Goal: Task Accomplishment & Management: Use online tool/utility

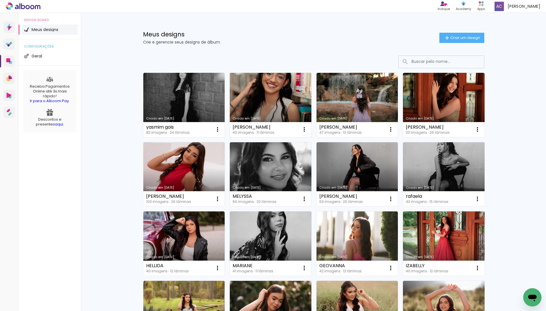
click at [261, 91] on link "Criado em [DATE]" at bounding box center [271, 105] width 82 height 64
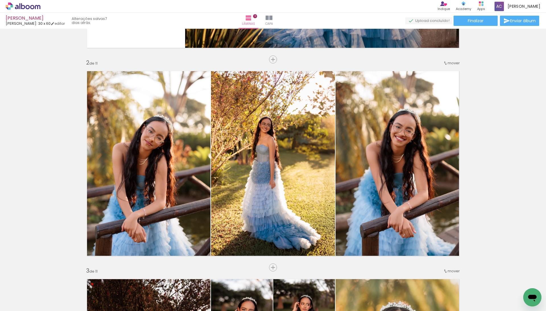
scroll to position [201, 0]
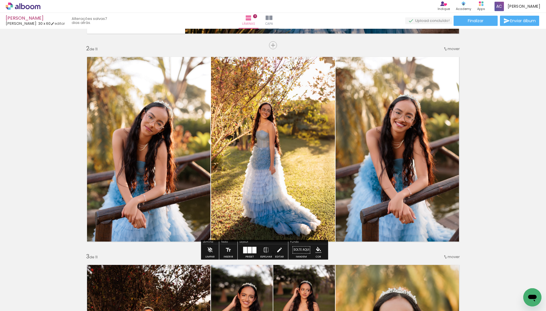
click at [317, 127] on quentale-photo at bounding box center [273, 149] width 124 height 194
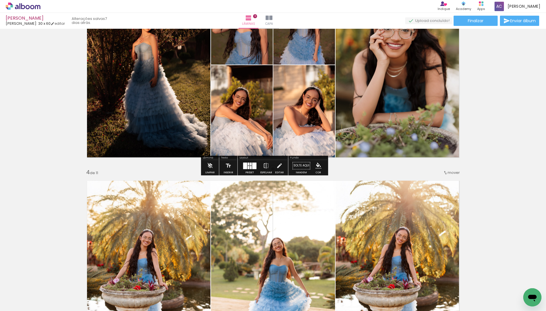
scroll to position [475, 0]
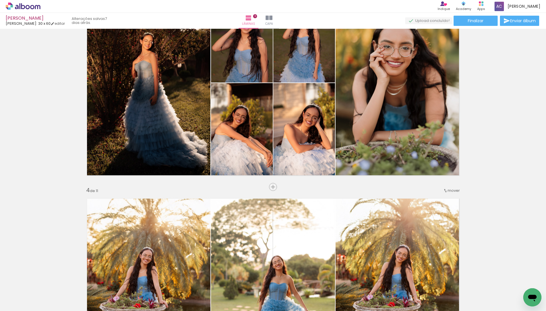
click at [14, 288] on div "Biblioteca 40 fotos Todas as fotos Não utilizadas Adicionar Fotos" at bounding box center [17, 293] width 35 height 28
click at [16, 291] on input "Todas as fotos" at bounding box center [16, 293] width 22 height 5
click at [0, 0] on slot "Não utilizadas" at bounding box center [0, 0] width 0 height 0
type input "Não utilizadas"
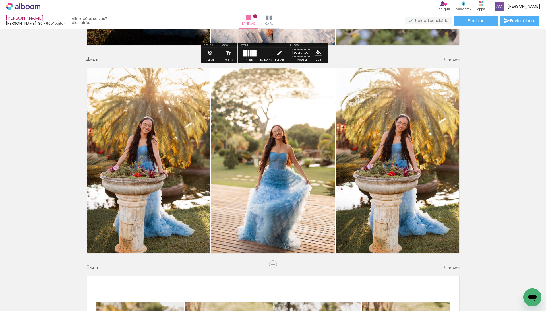
scroll to position [609, 0]
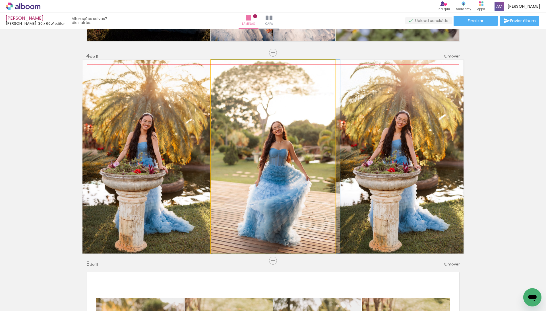
drag, startPoint x: 261, startPoint y: 160, endPoint x: 272, endPoint y: 160, distance: 11.1
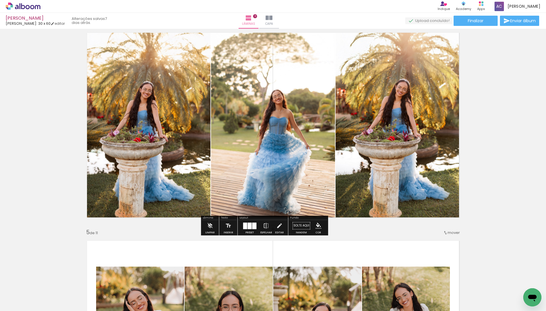
scroll to position [629, 0]
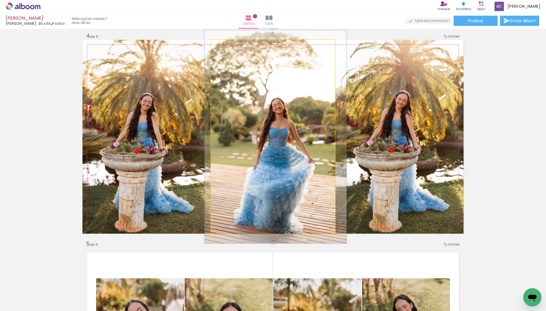
type paper-slider "110"
click at [225, 48] on div at bounding box center [226, 45] width 9 height 9
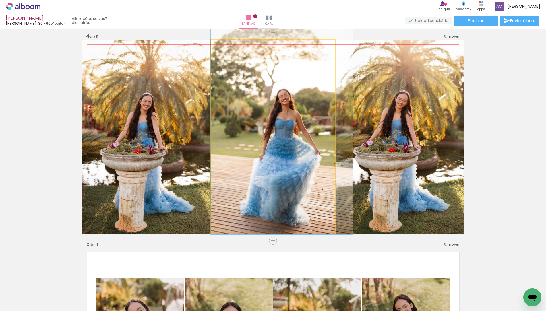
drag, startPoint x: 233, startPoint y: 91, endPoint x: 238, endPoint y: 82, distance: 10.3
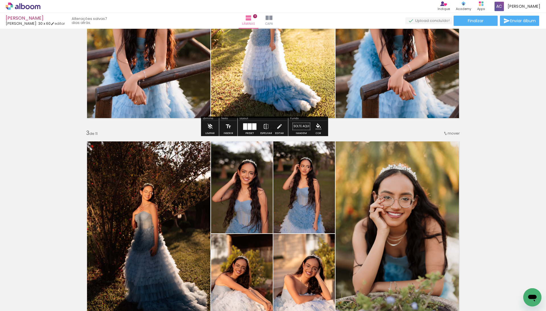
scroll to position [323, 0]
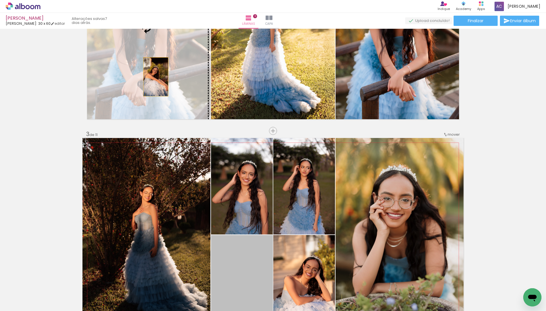
drag, startPoint x: 239, startPoint y: 265, endPoint x: 158, endPoint y: 74, distance: 206.9
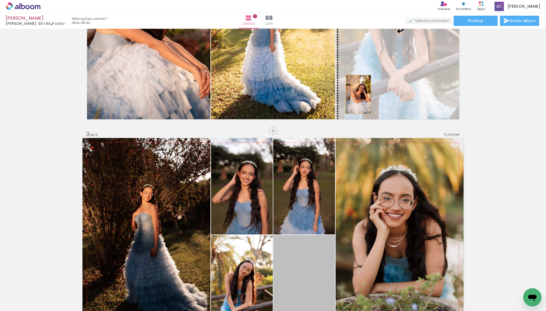
drag, startPoint x: 313, startPoint y: 257, endPoint x: 357, endPoint y: 93, distance: 170.3
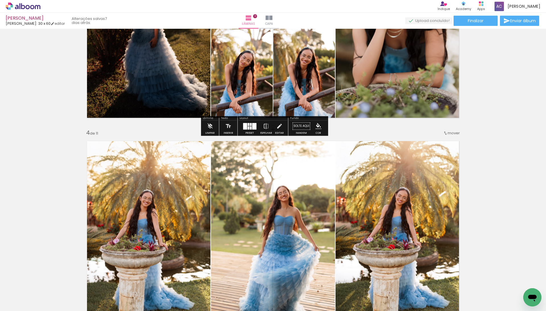
scroll to position [521, 0]
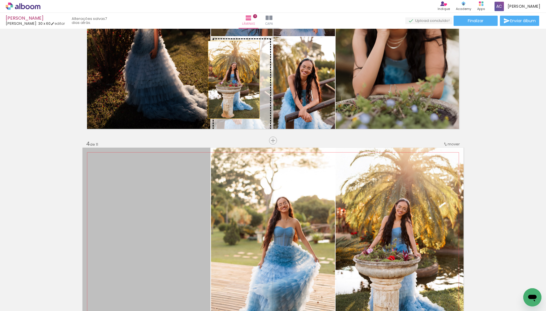
drag, startPoint x: 171, startPoint y: 192, endPoint x: 231, endPoint y: 78, distance: 128.6
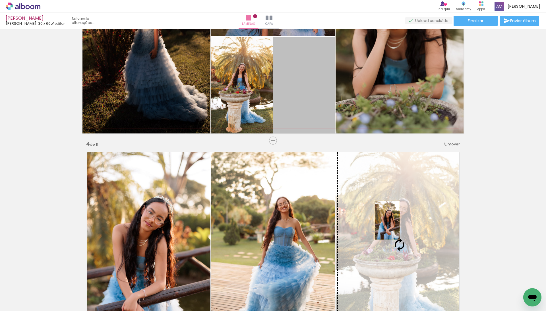
drag, startPoint x: 305, startPoint y: 85, endPoint x: 381, endPoint y: 216, distance: 151.9
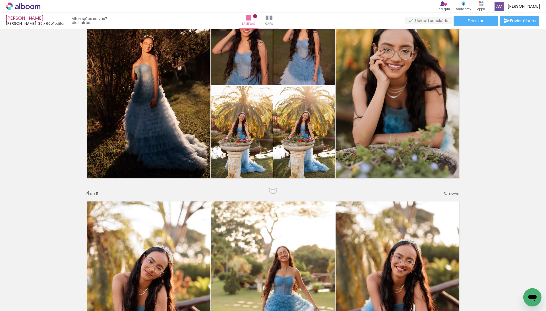
scroll to position [446, 0]
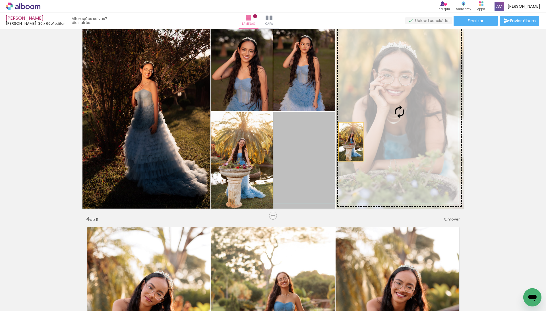
drag, startPoint x: 293, startPoint y: 172, endPoint x: 348, endPoint y: 140, distance: 63.7
click at [0, 0] on slot at bounding box center [0, 0] width 0 height 0
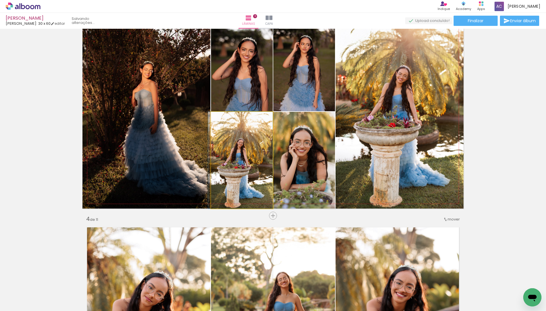
drag, startPoint x: 239, startPoint y: 141, endPoint x: 148, endPoint y: 130, distance: 91.7
click at [0, 0] on slot at bounding box center [0, 0] width 0 height 0
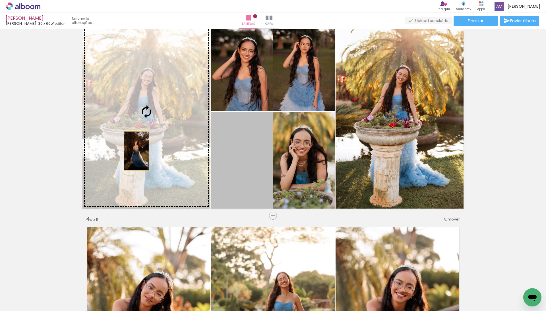
drag, startPoint x: 222, startPoint y: 154, endPoint x: 134, endPoint y: 151, distance: 88.5
click at [0, 0] on slot at bounding box center [0, 0] width 0 height 0
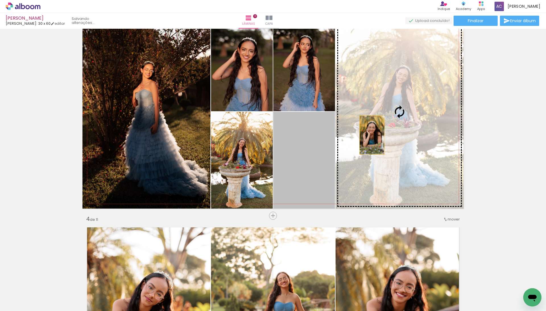
drag, startPoint x: 313, startPoint y: 159, endPoint x: 372, endPoint y: 132, distance: 65.3
click at [0, 0] on slot at bounding box center [0, 0] width 0 height 0
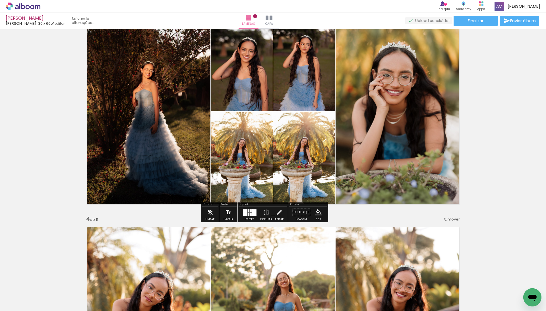
scroll to position [631, 0]
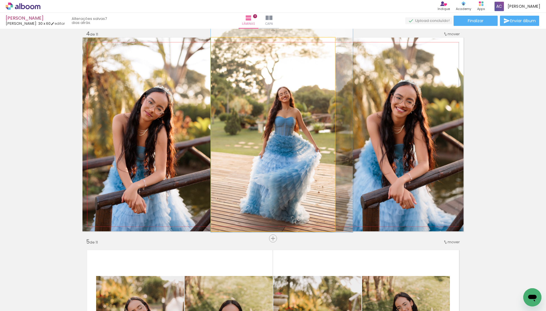
drag, startPoint x: 275, startPoint y: 155, endPoint x: 279, endPoint y: 155, distance: 4.5
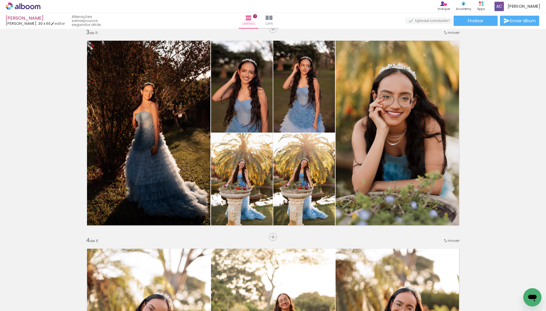
scroll to position [469, 0]
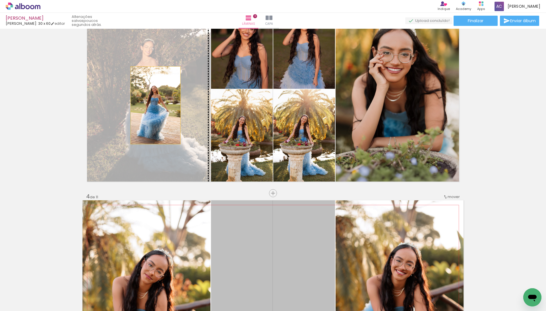
drag, startPoint x: 242, startPoint y: 258, endPoint x: 150, endPoint y: 105, distance: 178.7
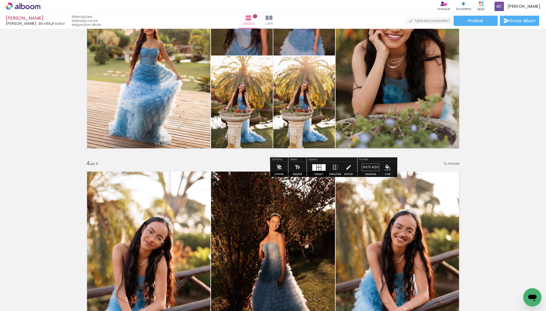
scroll to position [562, 0]
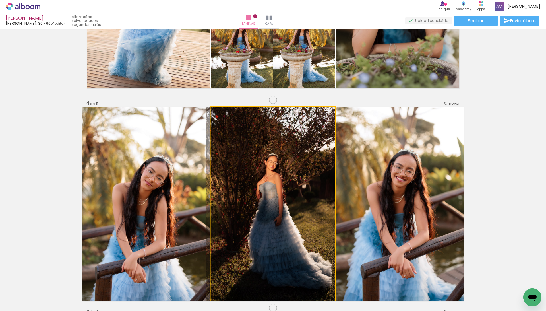
drag, startPoint x: 274, startPoint y: 178, endPoint x: 241, endPoint y: 178, distance: 32.7
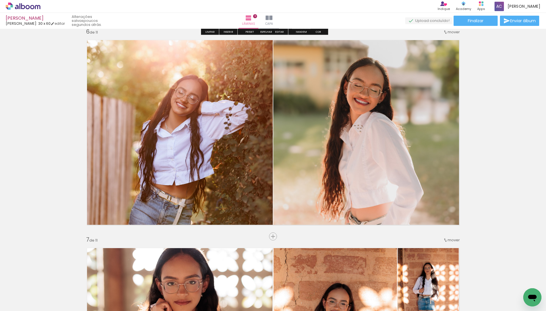
scroll to position [1050, 0]
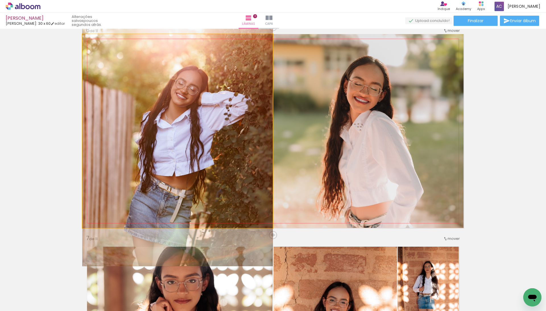
drag, startPoint x: 247, startPoint y: 168, endPoint x: 246, endPoint y: 155, distance: 13.7
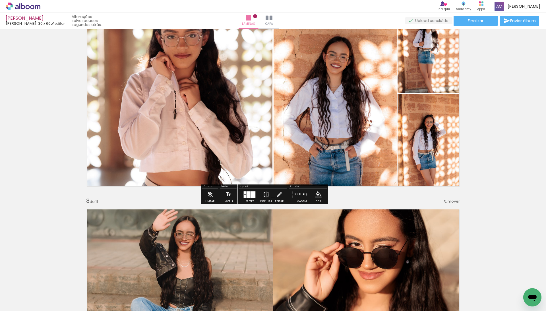
scroll to position [1227, 0]
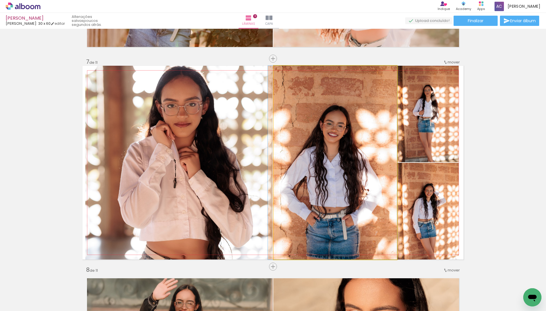
drag, startPoint x: 303, startPoint y: 164, endPoint x: 205, endPoint y: 164, distance: 97.8
click at [0, 0] on slot at bounding box center [0, 0] width 0 height 0
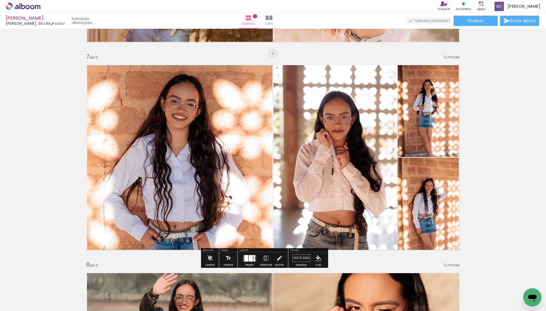
scroll to position [1233, 0]
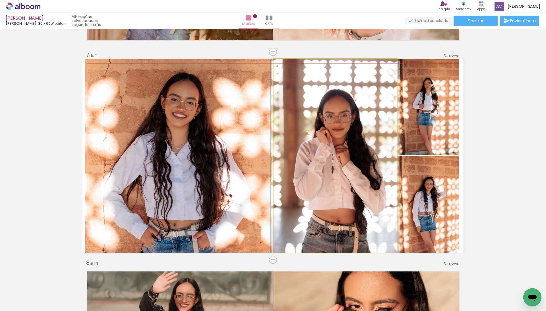
drag, startPoint x: 293, startPoint y: 162, endPoint x: 213, endPoint y: 162, distance: 79.6
click at [0, 0] on slot at bounding box center [0, 0] width 0 height 0
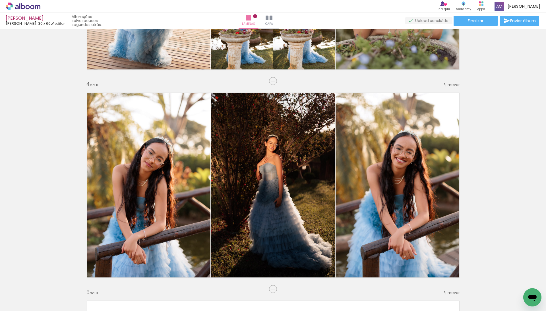
scroll to position [603, 0]
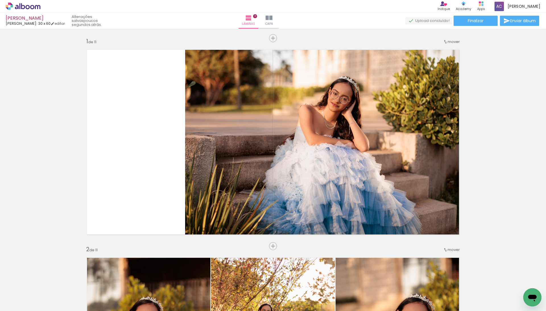
scroll to position [603, 0]
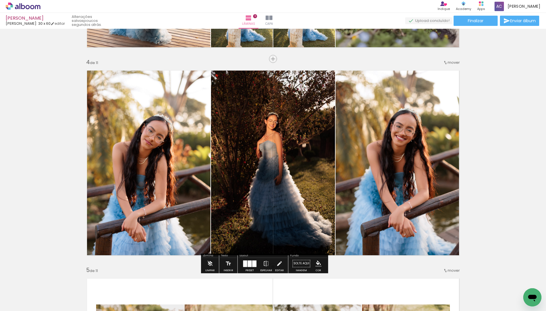
click at [26, 307] on span "Adicionar Fotos" at bounding box center [20, 308] width 17 height 6
click at [0, 0] on input "file" at bounding box center [0, 0] width 0 height 0
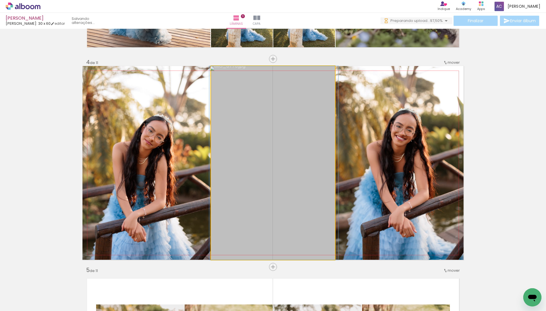
drag, startPoint x: 283, startPoint y: 163, endPoint x: 287, endPoint y: 162, distance: 3.5
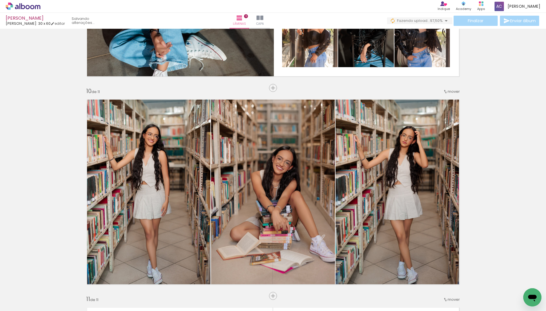
scroll to position [1649, 0]
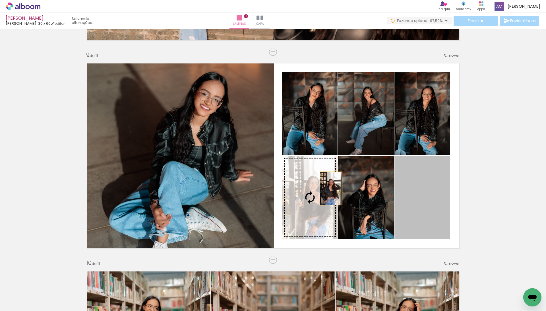
drag, startPoint x: 405, startPoint y: 187, endPoint x: 328, endPoint y: 188, distance: 77.6
click at [0, 0] on slot at bounding box center [0, 0] width 0 height 0
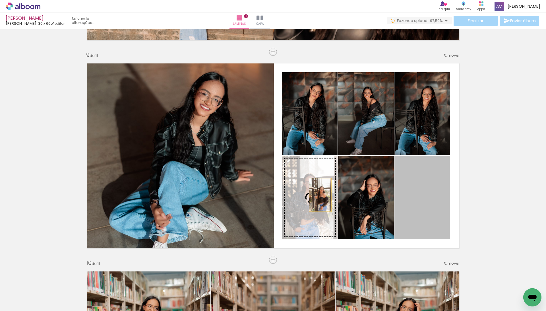
drag, startPoint x: 405, startPoint y: 195, endPoint x: 313, endPoint y: 194, distance: 92.1
click at [0, 0] on slot at bounding box center [0, 0] width 0 height 0
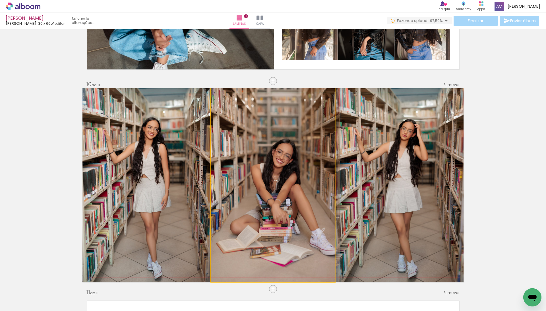
drag, startPoint x: 281, startPoint y: 192, endPoint x: 288, endPoint y: 191, distance: 7.2
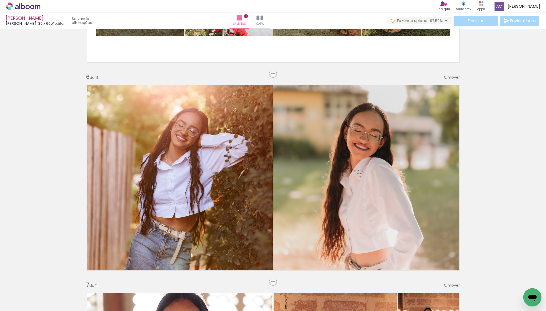
scroll to position [1003, 0]
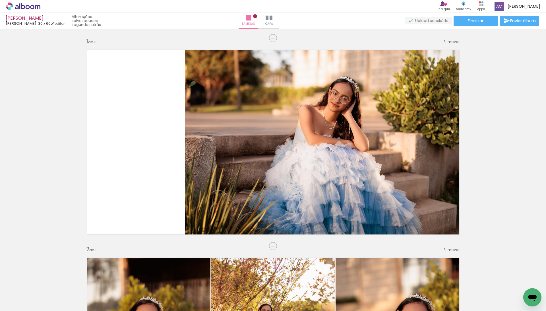
scroll to position [1003, 0]
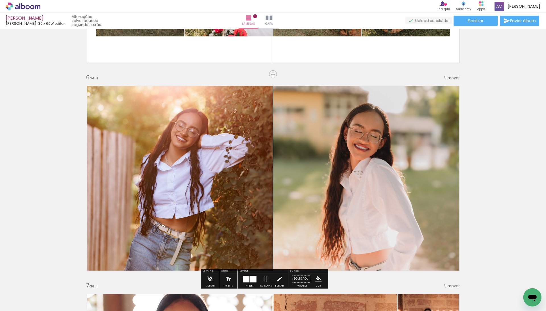
click at [26, 306] on span "Adicionar Fotos" at bounding box center [20, 308] width 17 height 6
click at [0, 0] on input "file" at bounding box center [0, 0] width 0 height 0
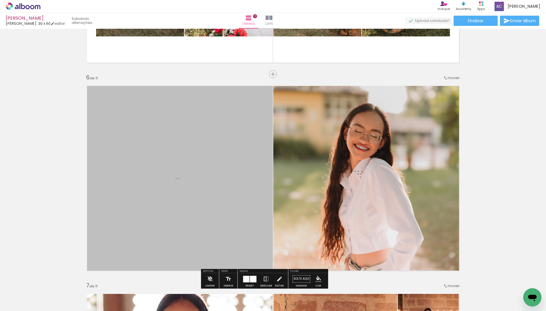
scroll to position [0, 0]
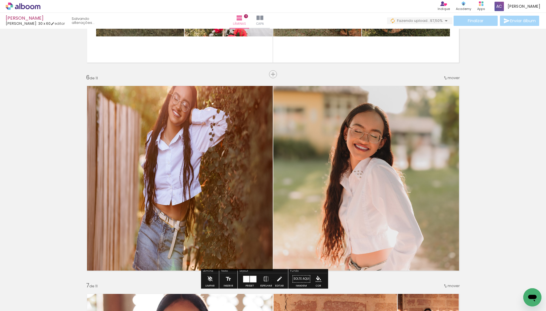
click at [18, 307] on span "Adicionar Fotos" at bounding box center [20, 308] width 17 height 6
click at [0, 0] on input "file" at bounding box center [0, 0] width 0 height 0
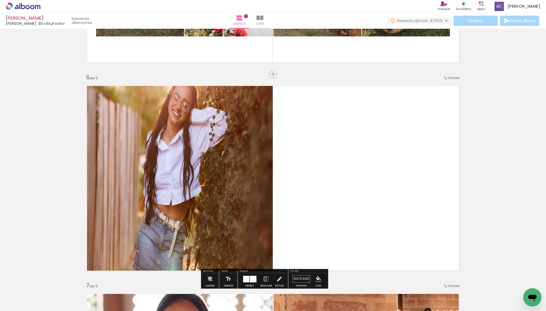
scroll to position [1025, 0]
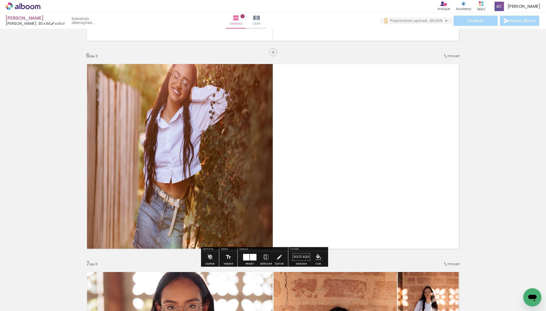
click at [255, 255] on div at bounding box center [253, 257] width 7 height 7
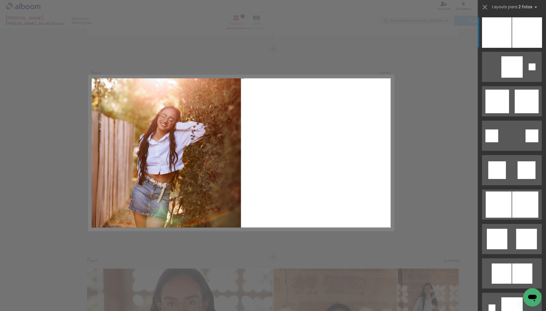
scroll to position [1029, 0]
click at [512, 34] on div at bounding box center [527, 32] width 30 height 30
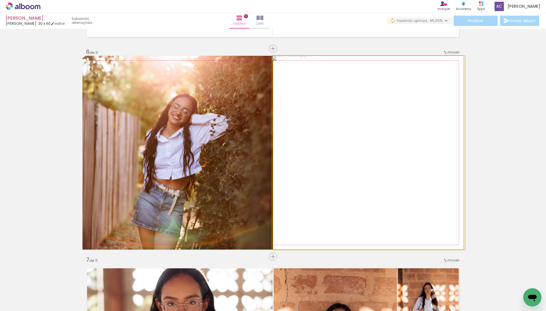
drag, startPoint x: 298, startPoint y: 180, endPoint x: 196, endPoint y: 180, distance: 102.4
click at [0, 0] on slot at bounding box center [0, 0] width 0 height 0
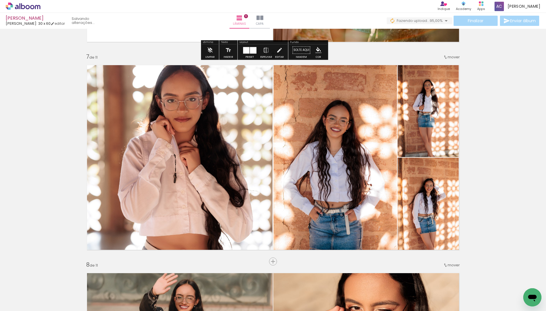
scroll to position [1281, 0]
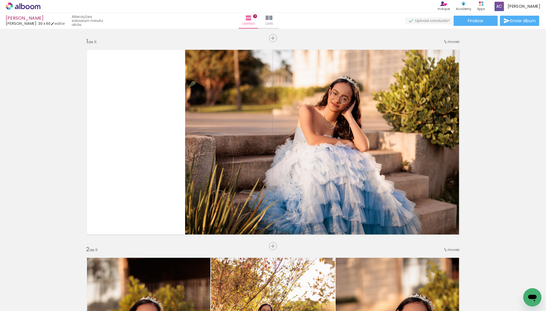
scroll to position [1281, 0]
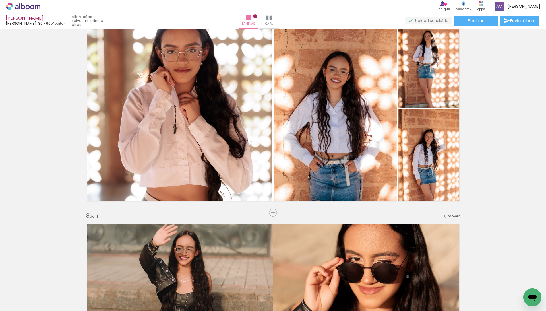
click at [17, 305] on span "Adicionar Fotos" at bounding box center [20, 308] width 17 height 6
click at [0, 0] on input "file" at bounding box center [0, 0] width 0 height 0
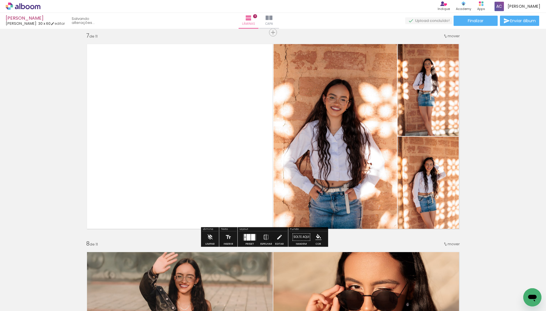
scroll to position [1248, 0]
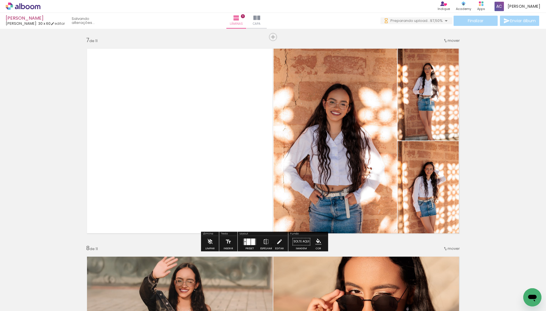
drag, startPoint x: 308, startPoint y: 121, endPoint x: 210, endPoint y: 121, distance: 98.9
click at [0, 0] on slot at bounding box center [0, 0] width 0 height 0
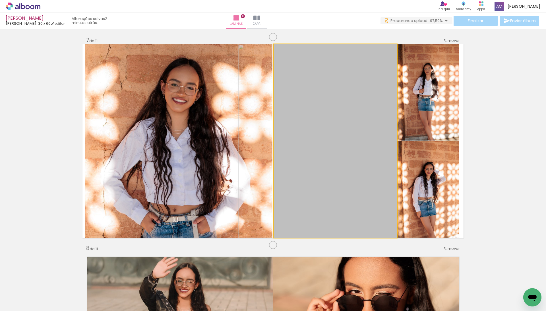
drag, startPoint x: 295, startPoint y: 121, endPoint x: 185, endPoint y: 121, distance: 109.8
click at [0, 0] on slot at bounding box center [0, 0] width 0 height 0
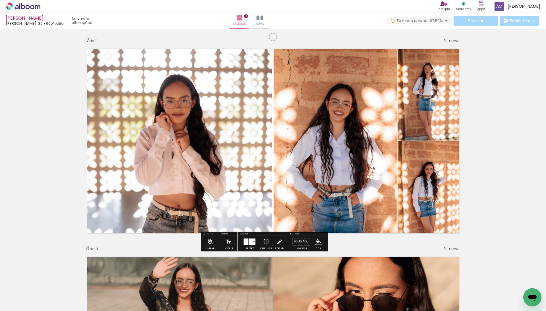
drag, startPoint x: 418, startPoint y: 170, endPoint x: 322, endPoint y: 162, distance: 95.6
click at [0, 0] on slot at bounding box center [0, 0] width 0 height 0
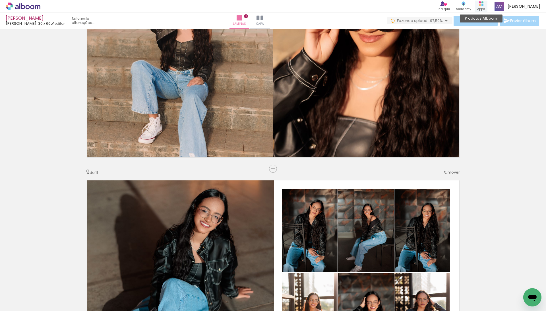
scroll to position [1520, 0]
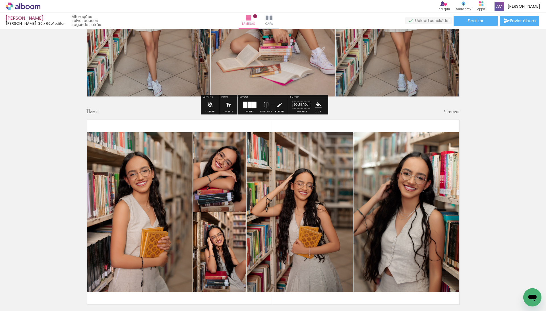
scroll to position [2074, 0]
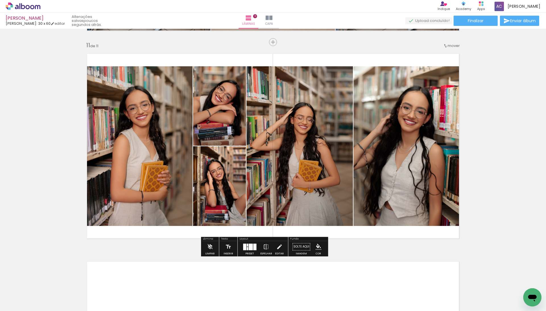
click at [253, 247] on div at bounding box center [251, 246] width 4 height 7
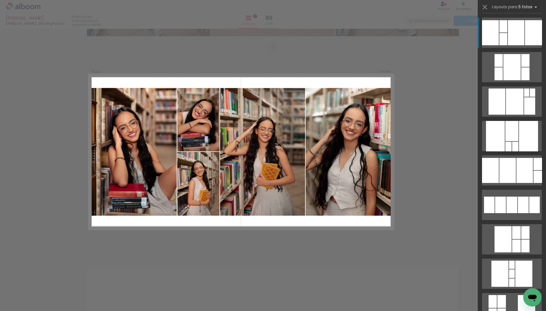
scroll to position [2068, 0]
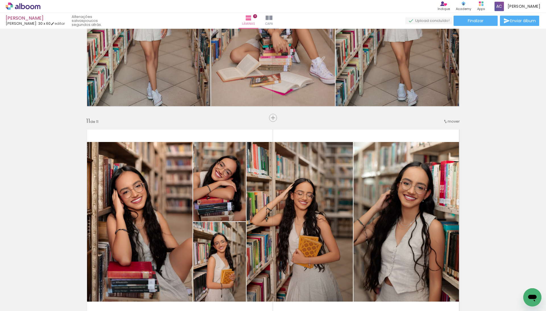
scroll to position [1950, 0]
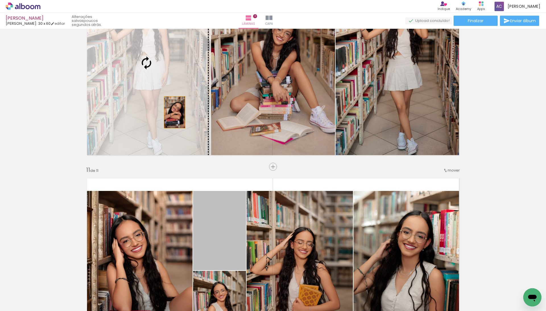
drag, startPoint x: 220, startPoint y: 227, endPoint x: 175, endPoint y: 111, distance: 124.4
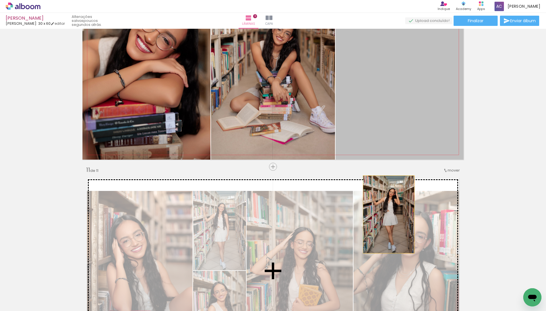
drag, startPoint x: 418, startPoint y: 141, endPoint x: 385, endPoint y: 213, distance: 79.3
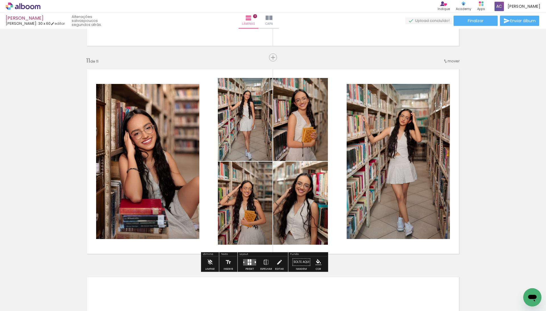
scroll to position [2065, 0]
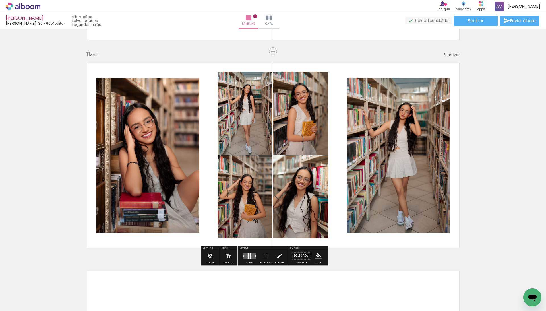
click at [253, 256] on quentale-layouter at bounding box center [249, 255] width 13 height 7
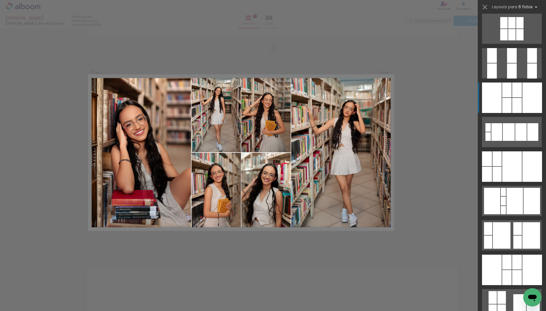
scroll to position [160, 0]
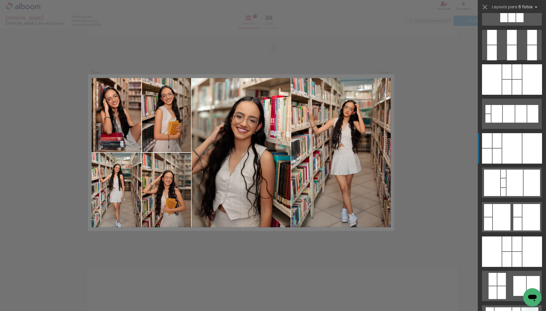
click at [513, 140] on div at bounding box center [512, 148] width 20 height 30
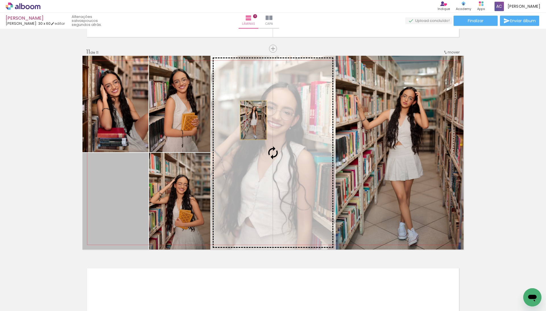
drag, startPoint x: 122, startPoint y: 197, endPoint x: 253, endPoint y: 119, distance: 152.8
click at [0, 0] on slot at bounding box center [0, 0] width 0 height 0
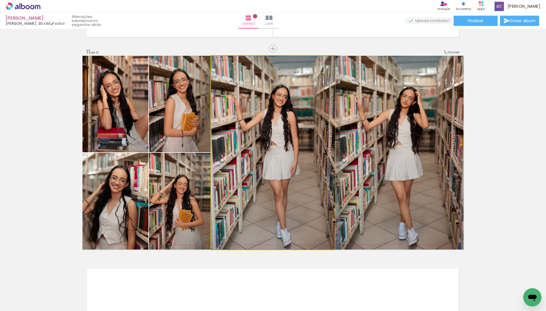
drag, startPoint x: 255, startPoint y: 119, endPoint x: 279, endPoint y: 117, distance: 24.0
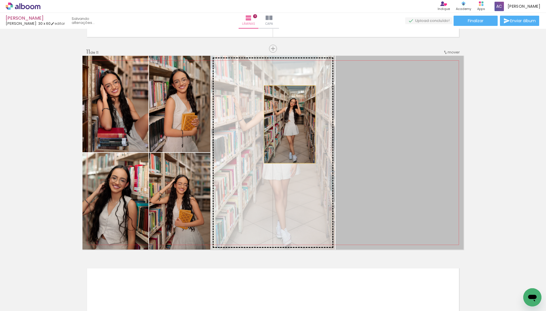
drag, startPoint x: 329, startPoint y: 124, endPoint x: 278, endPoint y: 124, distance: 51.7
click at [0, 0] on slot at bounding box center [0, 0] width 0 height 0
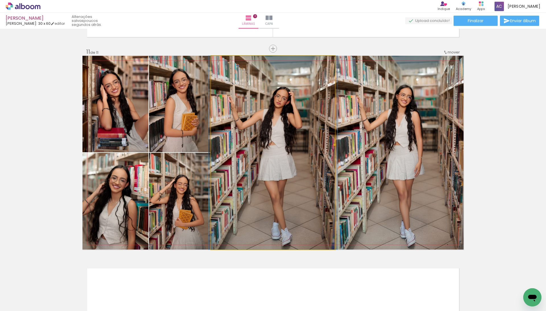
drag, startPoint x: 269, startPoint y: 126, endPoint x: 288, endPoint y: 126, distance: 19.1
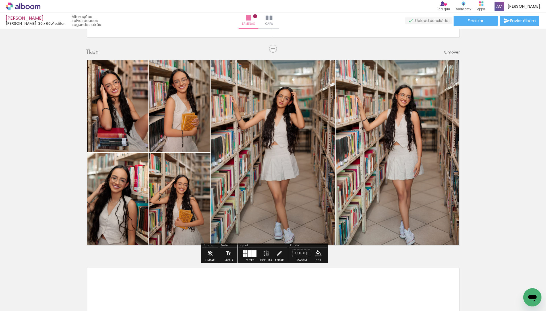
click at [269, 255] on iron-icon at bounding box center [266, 252] width 6 height 11
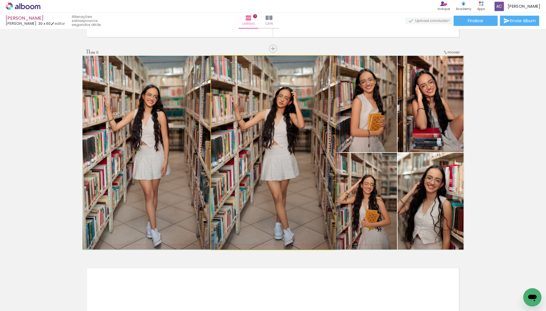
click at [287, 180] on quentale-photo at bounding box center [273, 153] width 124 height 194
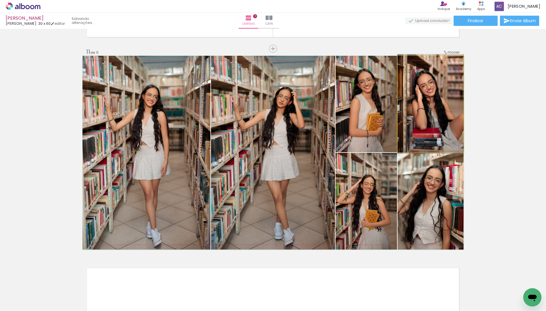
drag, startPoint x: 436, startPoint y: 119, endPoint x: 378, endPoint y: 119, distance: 58.6
click at [0, 0] on slot at bounding box center [0, 0] width 0 height 0
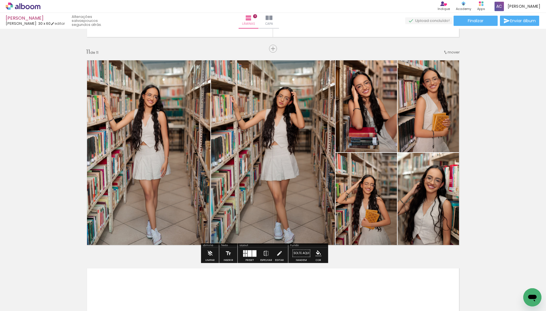
drag, startPoint x: 371, startPoint y: 188, endPoint x: 371, endPoint y: 127, distance: 61.4
click at [0, 0] on slot at bounding box center [0, 0] width 0 height 0
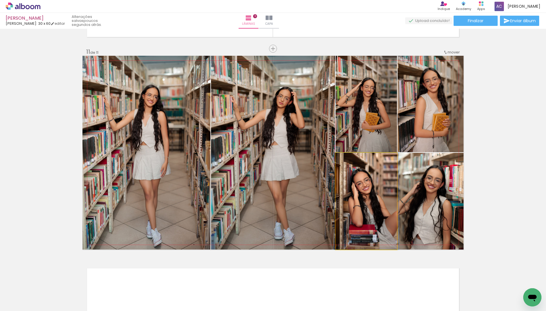
drag, startPoint x: 376, startPoint y: 189, endPoint x: 376, endPoint y: 181, distance: 7.7
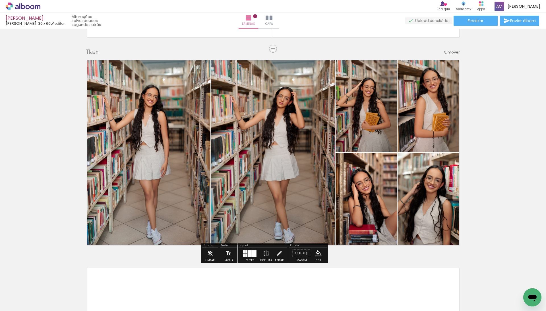
drag, startPoint x: 358, startPoint y: 114, endPoint x: 289, endPoint y: 121, distance: 68.5
click at [0, 0] on slot at bounding box center [0, 0] width 0 height 0
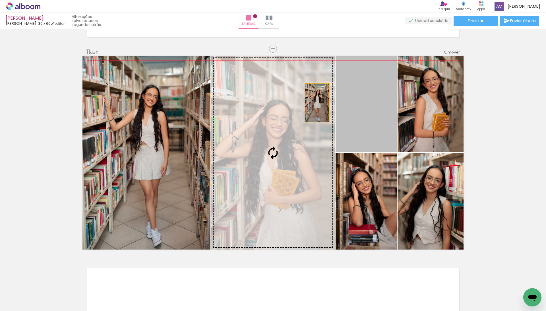
drag, startPoint x: 323, startPoint y: 103, endPoint x: 296, endPoint y: 104, distance: 26.8
click at [0, 0] on slot at bounding box center [0, 0] width 0 height 0
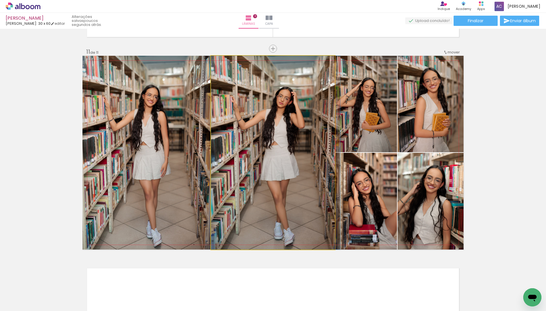
drag, startPoint x: 283, startPoint y: 115, endPoint x: 296, endPoint y: 113, distance: 12.7
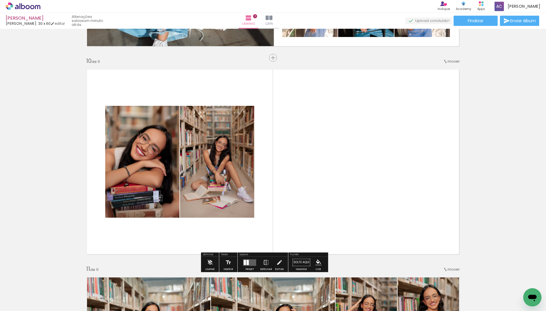
scroll to position [1854, 0]
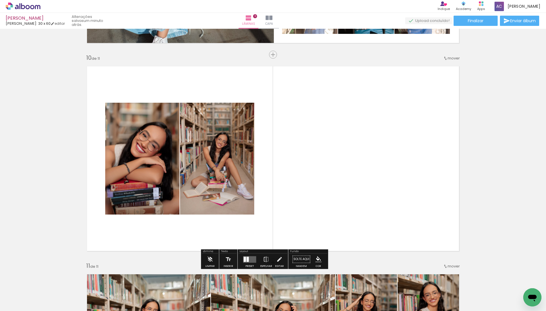
click at [254, 260] on quentale-layouter at bounding box center [249, 259] width 13 height 7
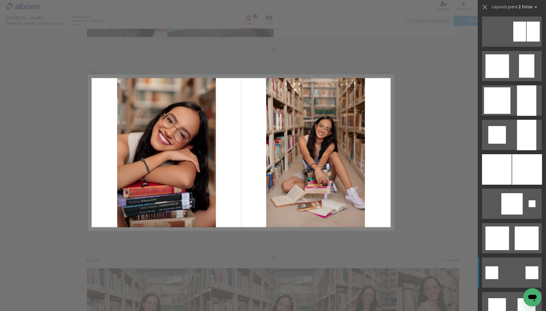
scroll to position [462, 0]
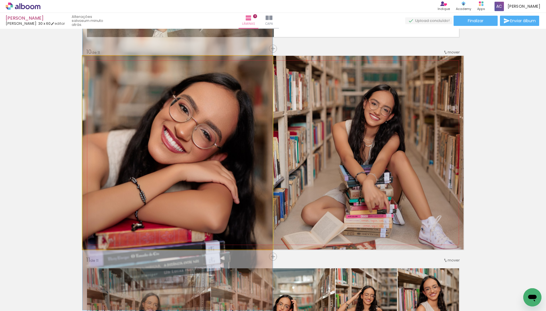
drag, startPoint x: 178, startPoint y: 160, endPoint x: 180, endPoint y: 175, distance: 14.9
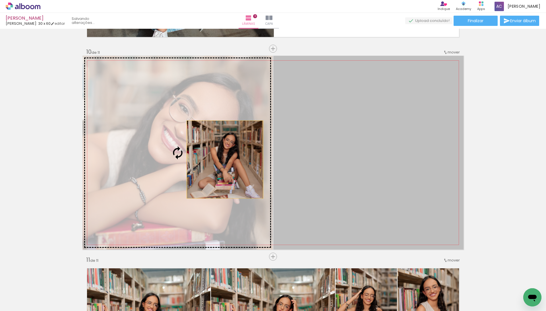
drag, startPoint x: 258, startPoint y: 159, endPoint x: 206, endPoint y: 159, distance: 52.0
click at [0, 0] on slot at bounding box center [0, 0] width 0 height 0
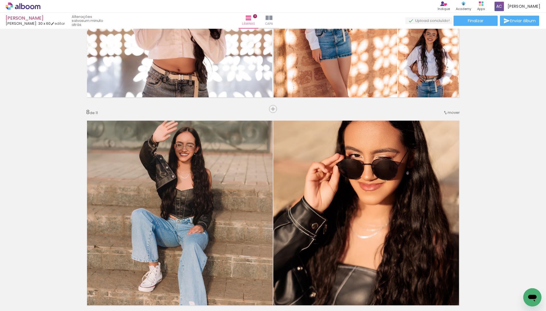
scroll to position [1689, 0]
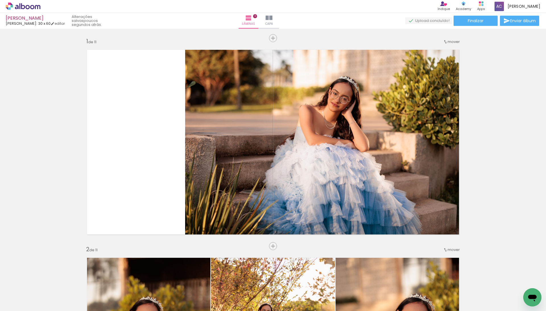
scroll to position [462, 0]
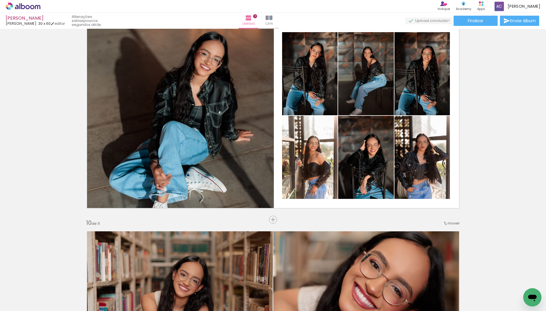
click at [29, 303] on div "Biblioteca 0 de 40 fotos Todas as fotos Não utilizadas Adicionar Fotos" at bounding box center [17, 293] width 35 height 28
click at [23, 307] on span "Adicionar Fotos" at bounding box center [20, 308] width 17 height 6
click at [0, 0] on input "file" at bounding box center [0, 0] width 0 height 0
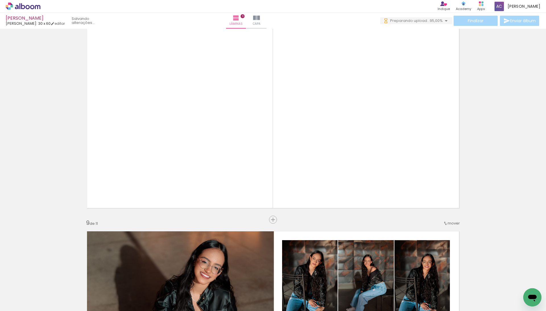
scroll to position [1452, 0]
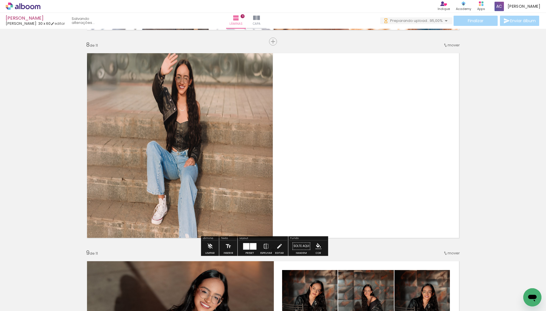
click at [255, 248] on div at bounding box center [253, 246] width 7 height 7
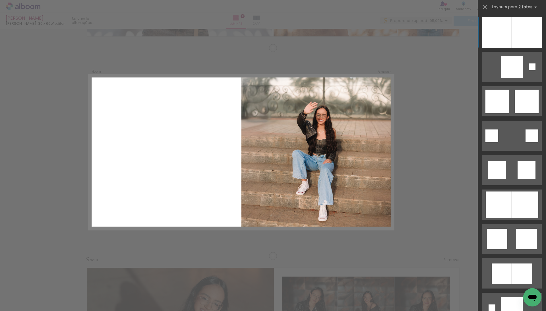
scroll to position [1444, 0]
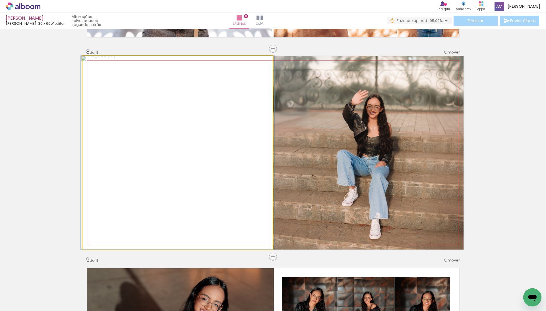
drag, startPoint x: 249, startPoint y: 154, endPoint x: 323, endPoint y: 146, distance: 74.0
click at [0, 0] on slot at bounding box center [0, 0] width 0 height 0
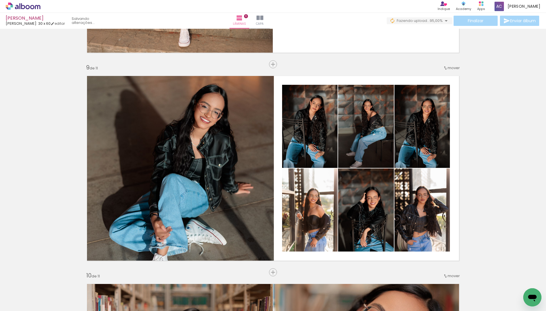
scroll to position [1676, 0]
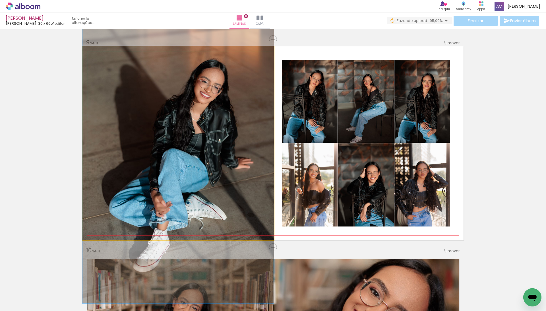
click at [246, 130] on quentale-photo at bounding box center [177, 143] width 191 height 194
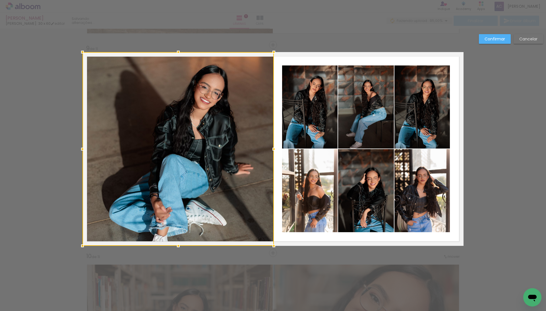
scroll to position [1653, 0]
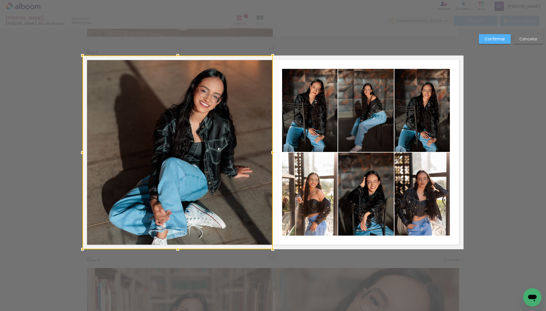
click at [270, 151] on div at bounding box center [272, 152] width 11 height 11
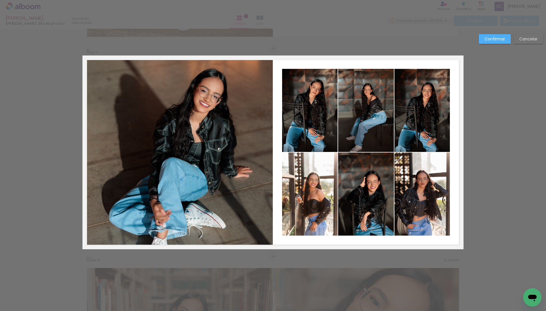
click at [487, 34] on paper-button "Confirmar" at bounding box center [495, 39] width 32 height 10
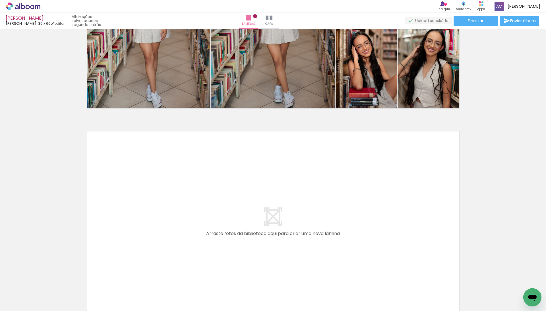
scroll to position [2092, 0]
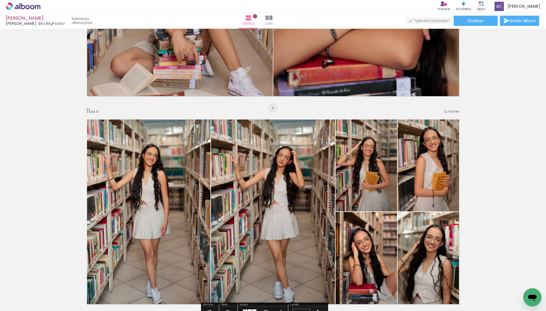
click at [16, 299] on input "Não utilizadas" at bounding box center [16, 298] width 22 height 5
click at [16, 305] on span "Adicionar Fotos" at bounding box center [20, 308] width 17 height 6
click at [0, 0] on input "file" at bounding box center [0, 0] width 0 height 0
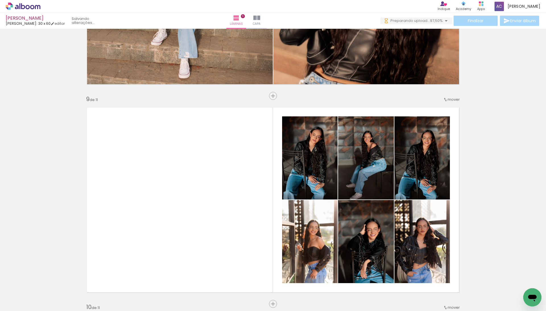
scroll to position [1606, 0]
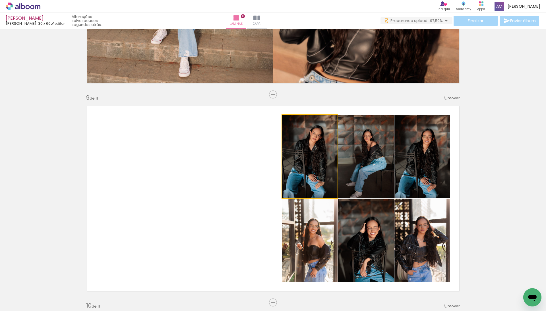
drag, startPoint x: 301, startPoint y: 143, endPoint x: 236, endPoint y: 159, distance: 66.6
click at [0, 0] on slot at bounding box center [0, 0] width 0 height 0
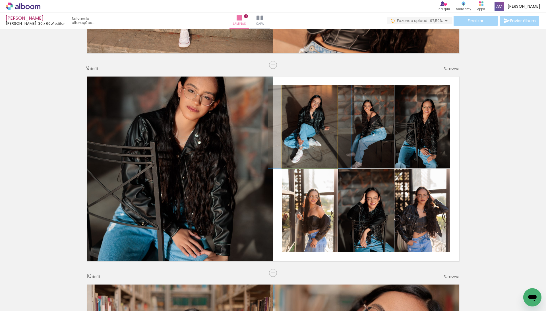
drag, startPoint x: 293, startPoint y: 150, endPoint x: 220, endPoint y: 160, distance: 74.1
click at [0, 0] on slot at bounding box center [0, 0] width 0 height 0
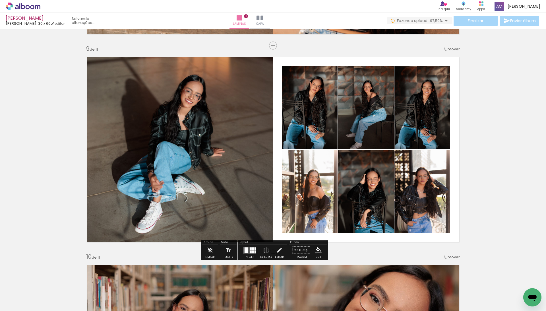
scroll to position [1660, 0]
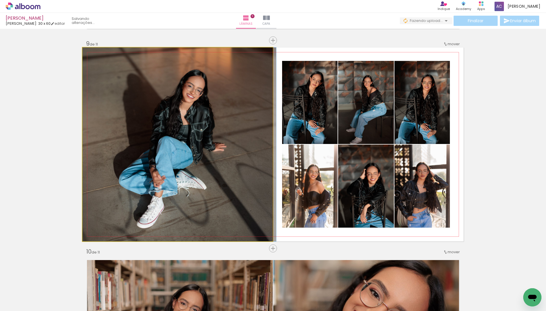
drag, startPoint x: 219, startPoint y: 160, endPoint x: 230, endPoint y: 159, distance: 11.8
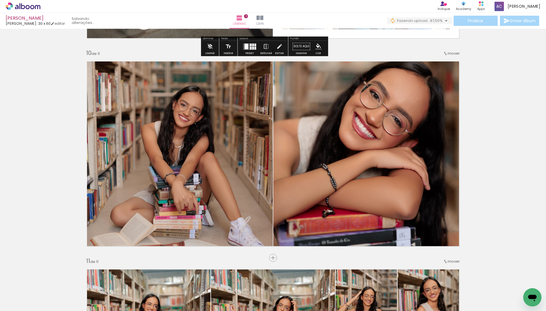
scroll to position [1862, 0]
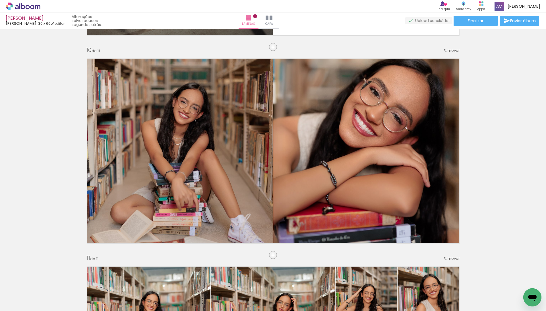
click at [27, 306] on span "Adicionar Fotos" at bounding box center [20, 308] width 17 height 6
click at [0, 0] on input "file" at bounding box center [0, 0] width 0 height 0
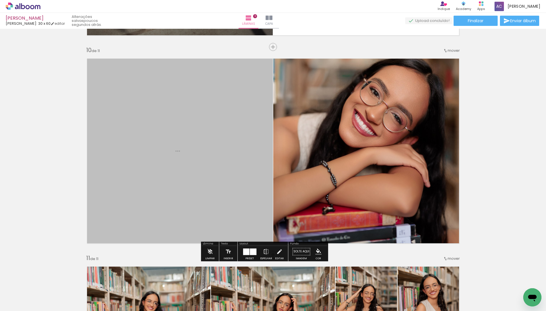
scroll to position [0, 0]
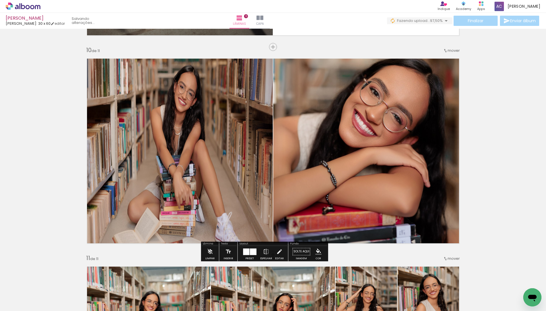
drag, startPoint x: 255, startPoint y: 168, endPoint x: 220, endPoint y: 168, distance: 35.3
click at [0, 0] on slot at bounding box center [0, 0] width 0 height 0
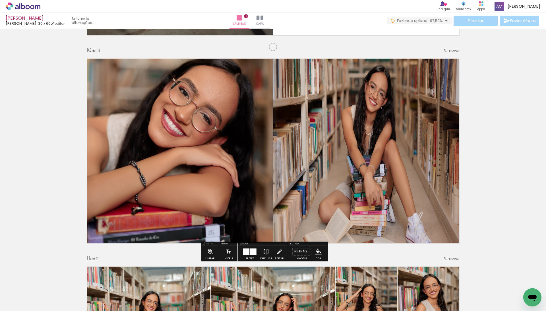
drag, startPoint x: 321, startPoint y: 148, endPoint x: 231, endPoint y: 148, distance: 89.3
click at [0, 0] on slot at bounding box center [0, 0] width 0 height 0
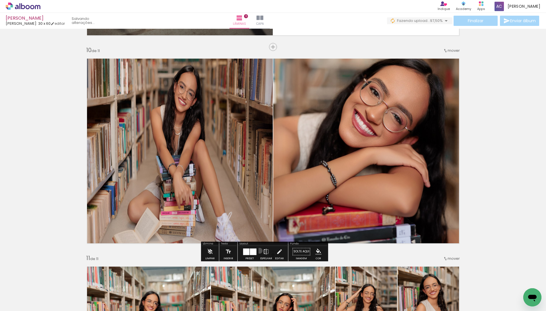
click at [264, 252] on paper-button "Espelhar" at bounding box center [266, 253] width 15 height 15
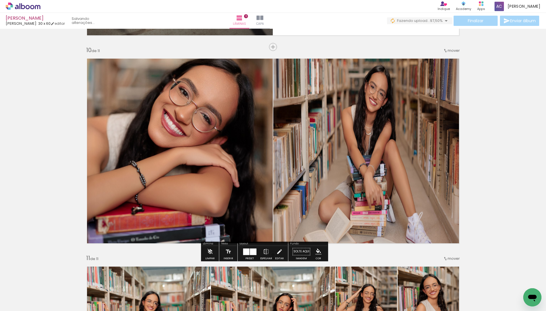
click at [253, 261] on div "Layout Preset Espelhar Editar" at bounding box center [263, 251] width 50 height 20
click at [249, 251] on div at bounding box center [246, 251] width 6 height 7
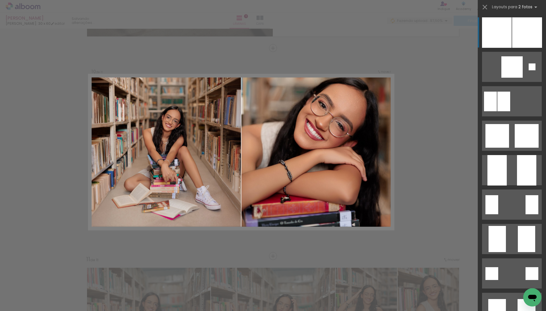
scroll to position [1860, 0]
click at [500, 28] on div at bounding box center [497, 32] width 30 height 30
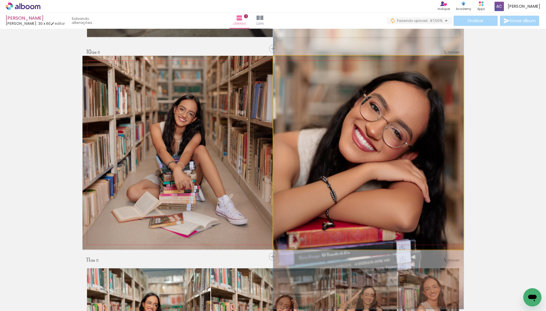
drag, startPoint x: 419, startPoint y: 111, endPoint x: 419, endPoint y: 124, distance: 13.4
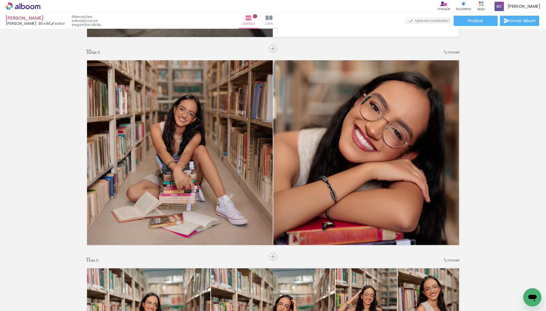
scroll to position [138, 0]
click at [18, 305] on span "Adicionar Fotos" at bounding box center [20, 308] width 17 height 6
click at [0, 0] on input "file" at bounding box center [0, 0] width 0 height 0
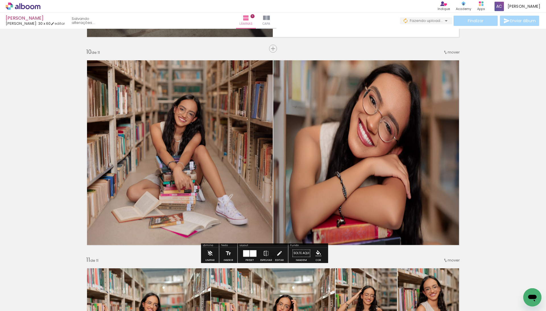
click at [256, 241] on quentale-photo at bounding box center [177, 153] width 190 height 194
click at [256, 255] on div at bounding box center [253, 253] width 7 height 7
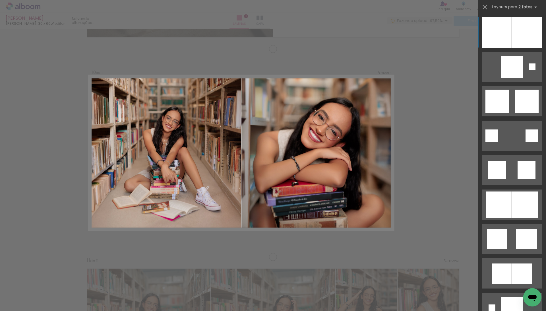
scroll to position [1860, 0]
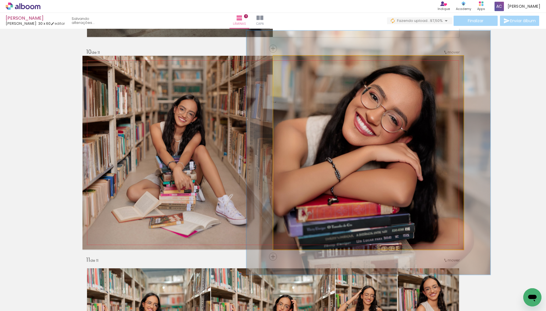
drag, startPoint x: 286, startPoint y: 65, endPoint x: 290, endPoint y: 65, distance: 4.3
type paper-slider "126"
click at [291, 65] on div at bounding box center [291, 61] width 9 height 9
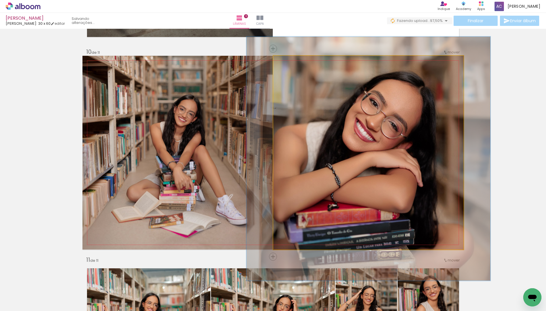
drag, startPoint x: 345, startPoint y: 89, endPoint x: 344, endPoint y: 94, distance: 5.7
drag, startPoint x: 386, startPoint y: 103, endPoint x: 390, endPoint y: 104, distance: 4.0
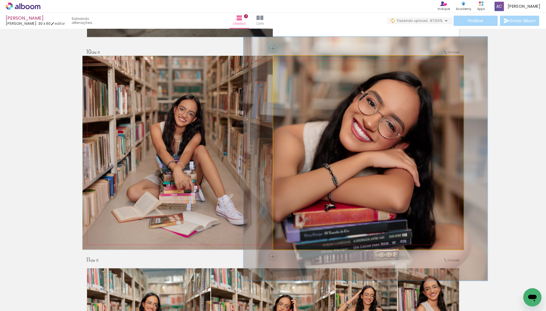
drag, startPoint x: 386, startPoint y: 104, endPoint x: 378, endPoint y: 104, distance: 7.4
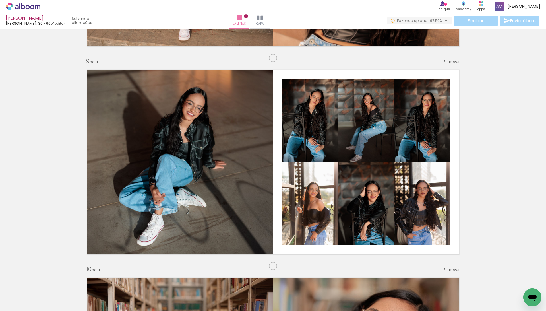
scroll to position [0, 0]
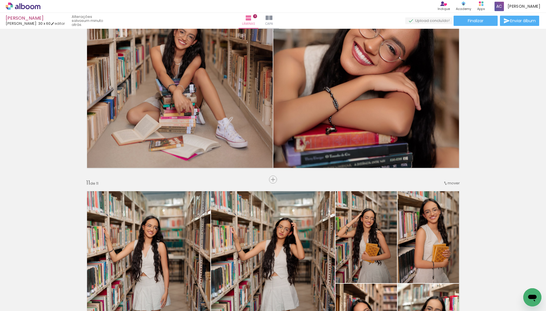
scroll to position [1960, 0]
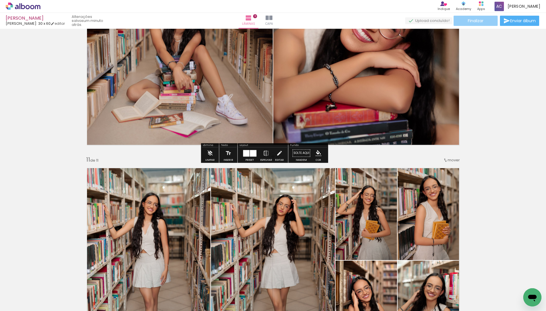
click at [469, 20] on span "Finalizar" at bounding box center [476, 21] width 16 height 4
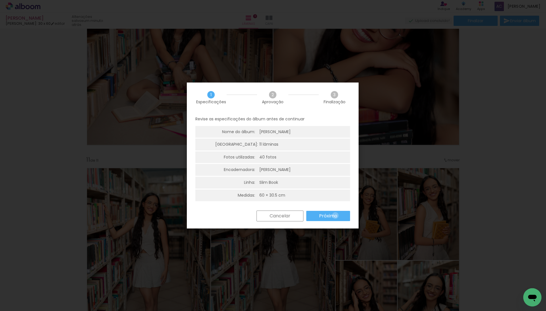
click at [0, 0] on slot "Próximo" at bounding box center [0, 0] width 0 height 0
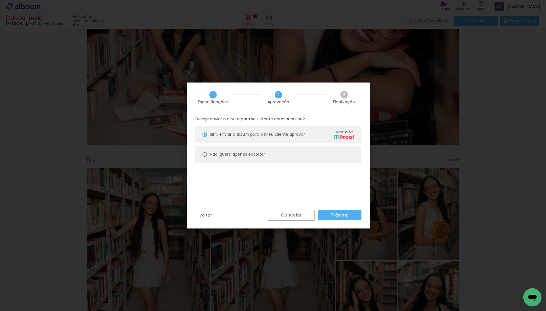
click at [281, 153] on paper-radio-button "Não, quero apenas exportar" at bounding box center [278, 154] width 166 height 17
type paper-radio-button "on"
click at [0, 0] on slot "Próximo" at bounding box center [0, 0] width 0 height 0
type input "Alta, 300 DPI"
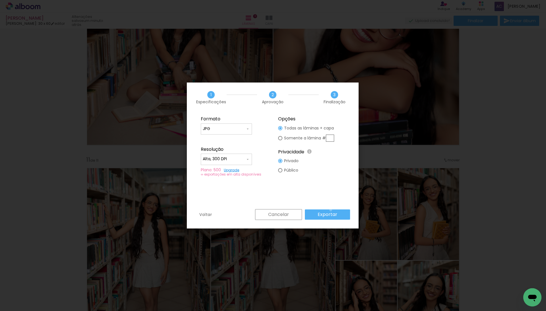
click at [332, 210] on paper-button "Exportar" at bounding box center [327, 214] width 45 height 10
